Goal: Information Seeking & Learning: Learn about a topic

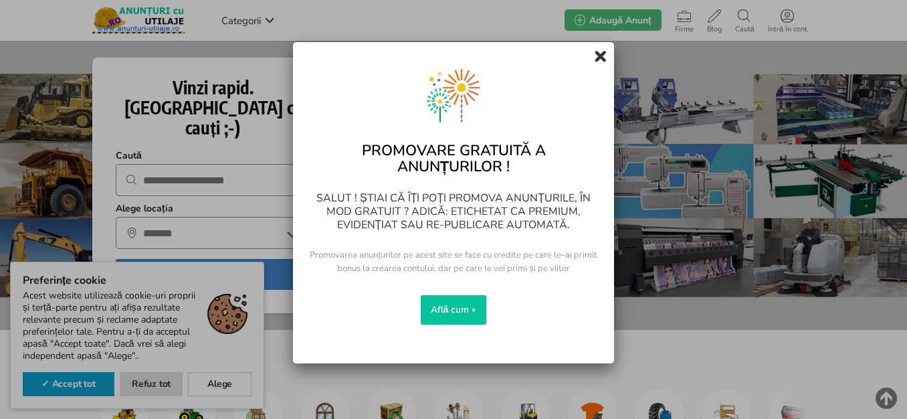
click at [600, 57] on icon at bounding box center [600, 55] width 11 height 21
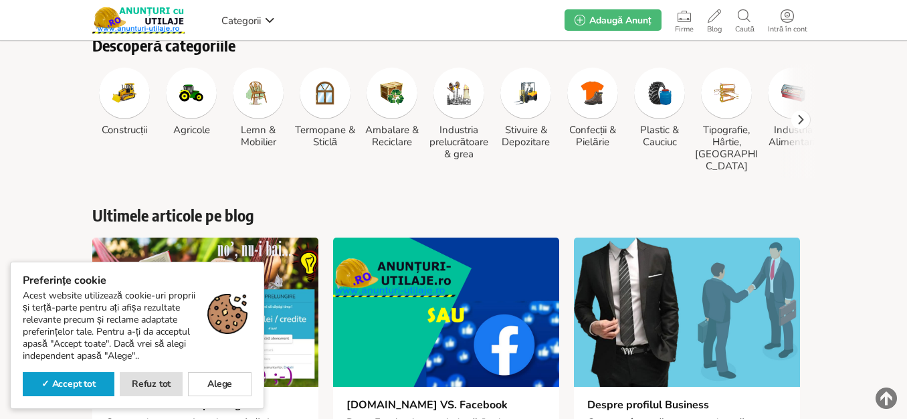
scroll to position [401, 0]
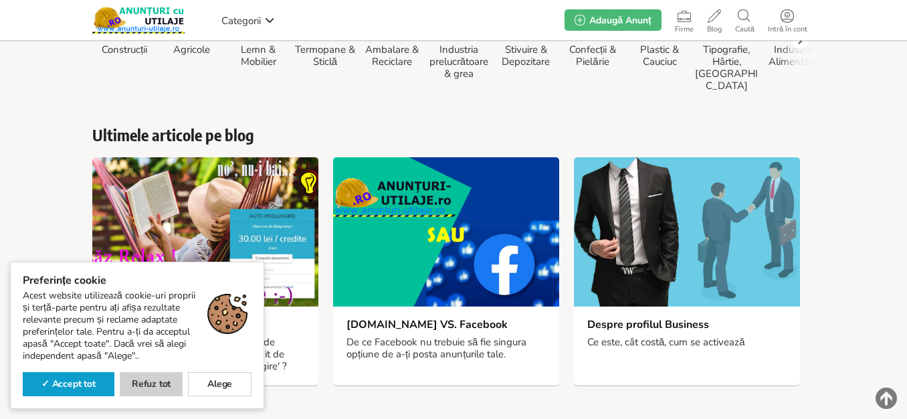
click at [156, 383] on link "Refuz tot" at bounding box center [152, 384] width 64 height 24
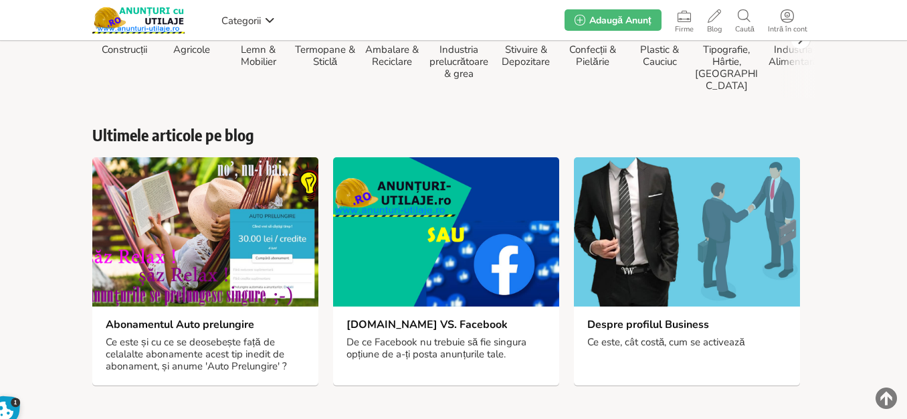
scroll to position [161, 0]
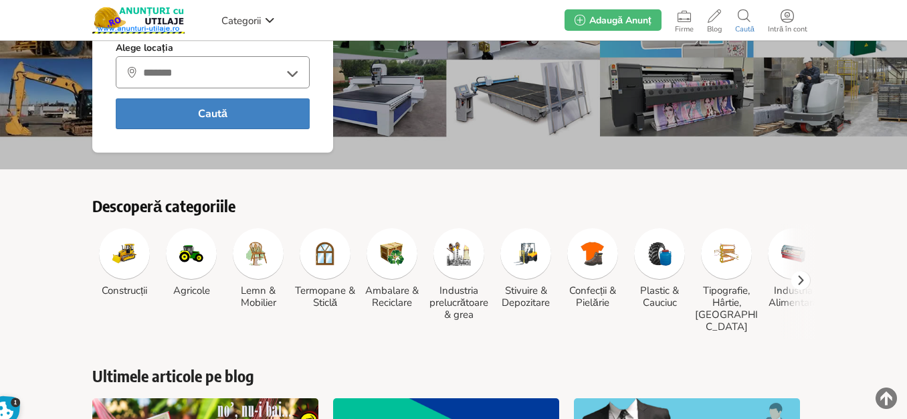
click at [749, 27] on span "Caută" at bounding box center [745, 29] width 33 height 8
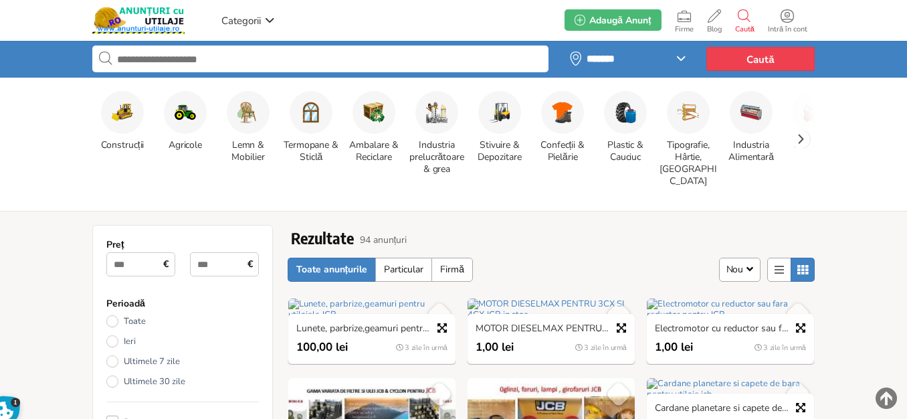
click at [161, 54] on input "text" at bounding box center [320, 58] width 456 height 27
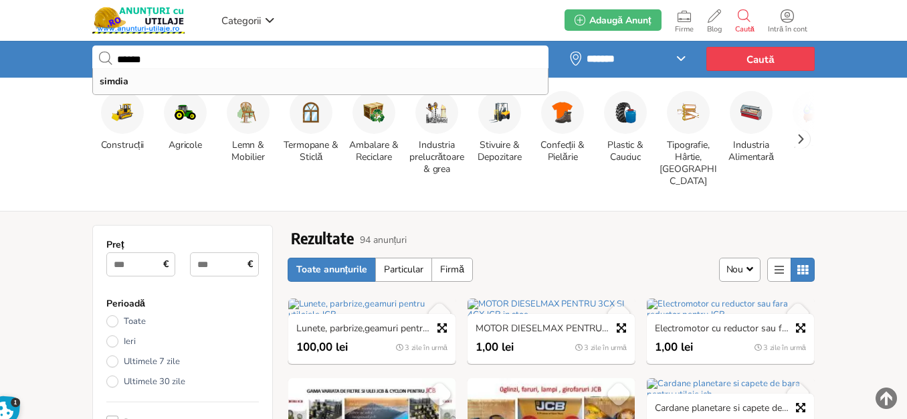
type input "******"
click at [707, 47] on button "Caută" at bounding box center [761, 59] width 108 height 24
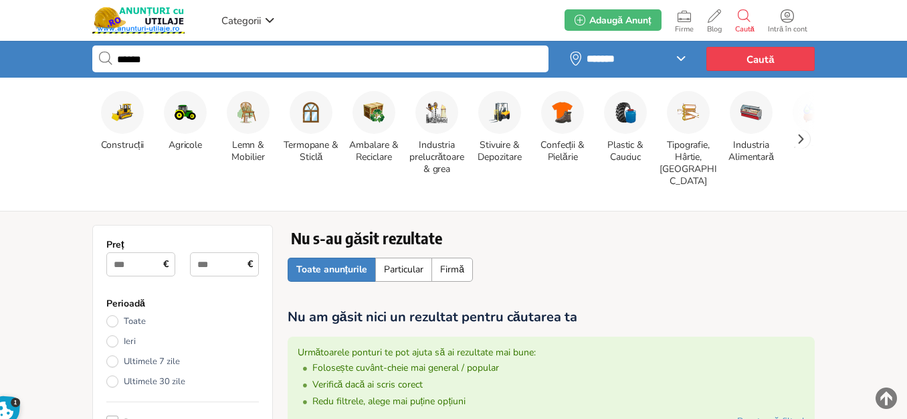
click at [122, 122] on img at bounding box center [122, 112] width 21 height 21
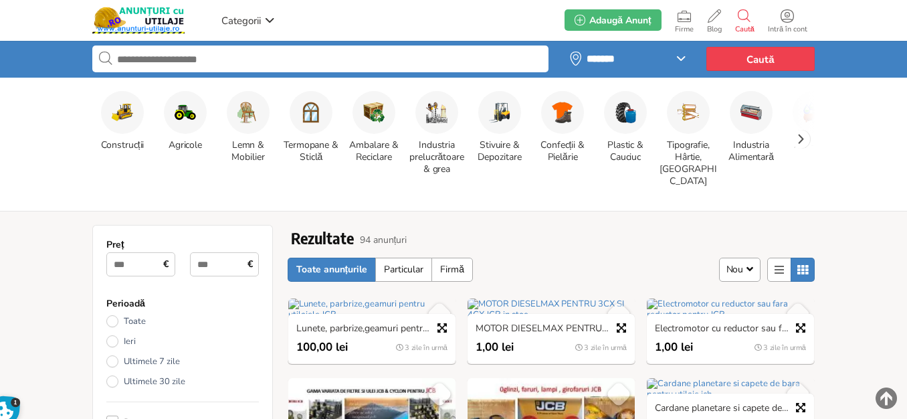
click at [130, 115] on img at bounding box center [122, 112] width 21 height 21
